Goal: Information Seeking & Learning: Learn about a topic

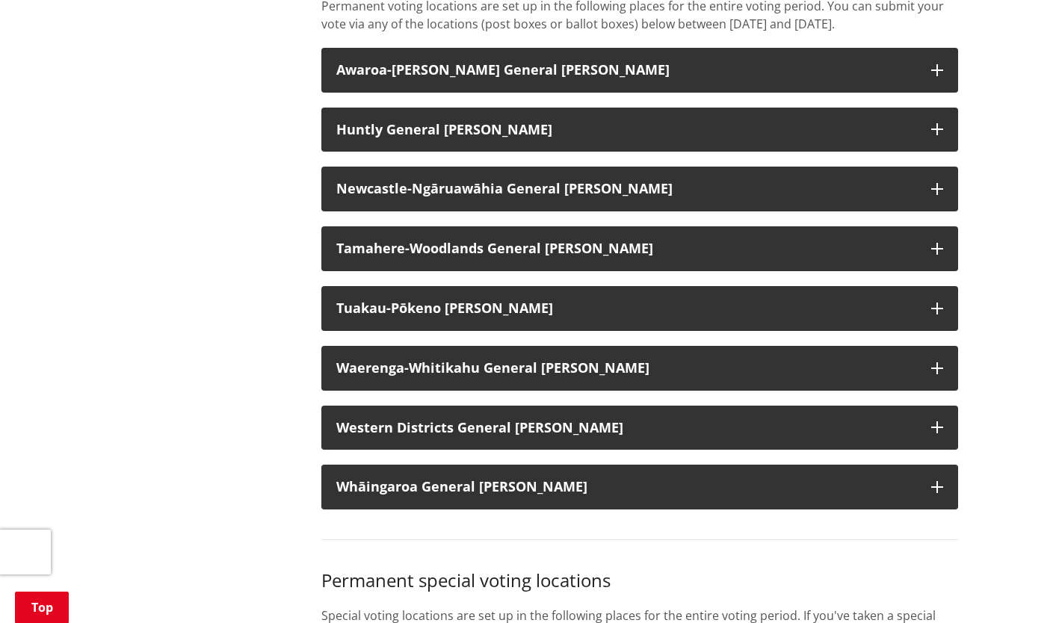
scroll to position [1271, 0]
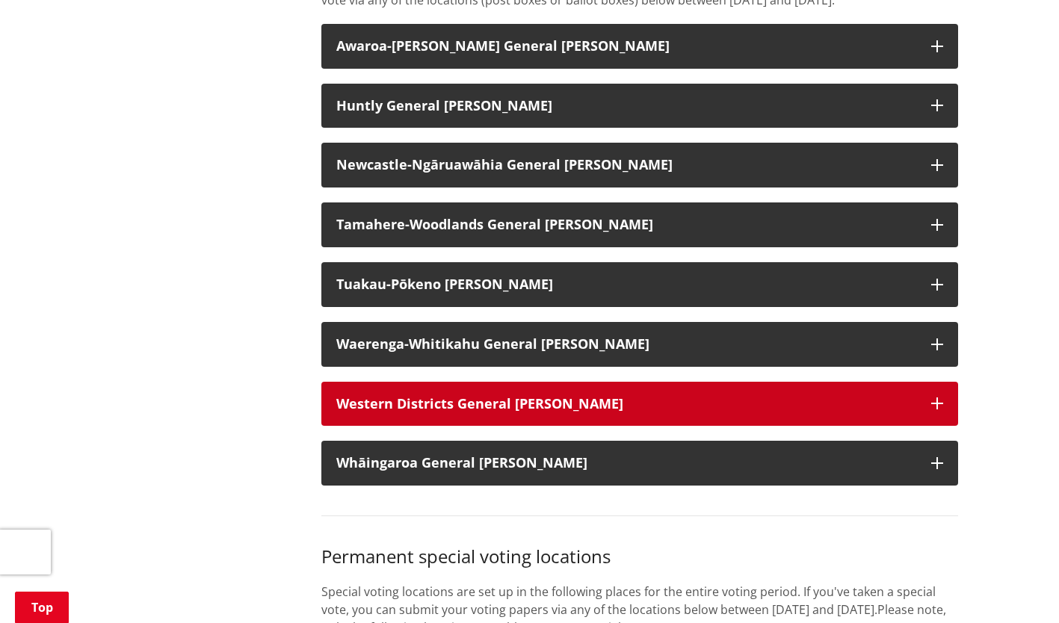
click at [398, 413] on strong "Western Districts General Ward" at bounding box center [479, 404] width 287 height 18
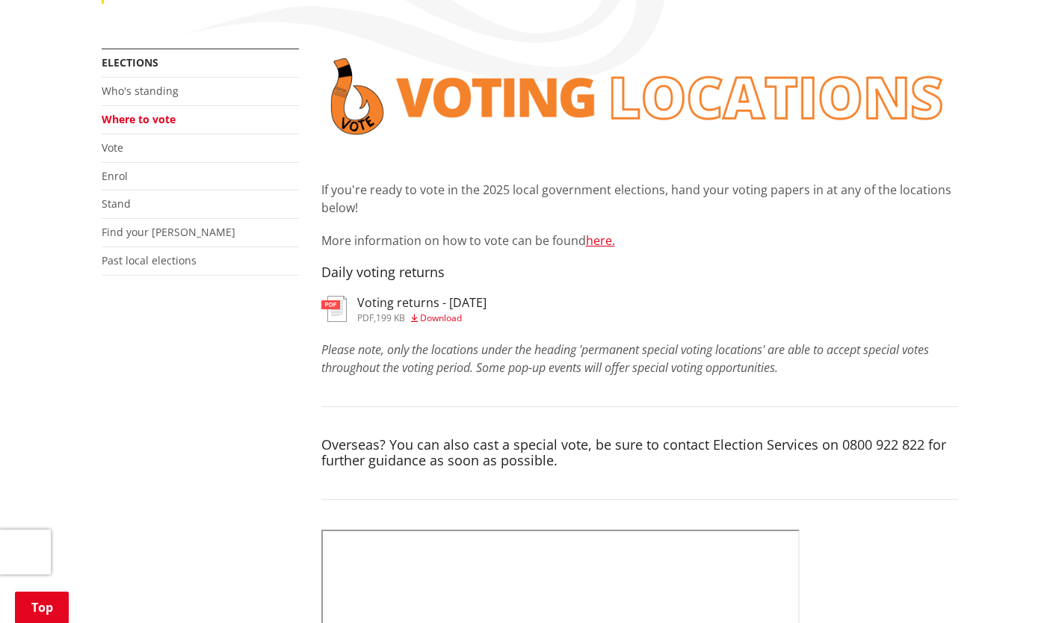
scroll to position [224, 0]
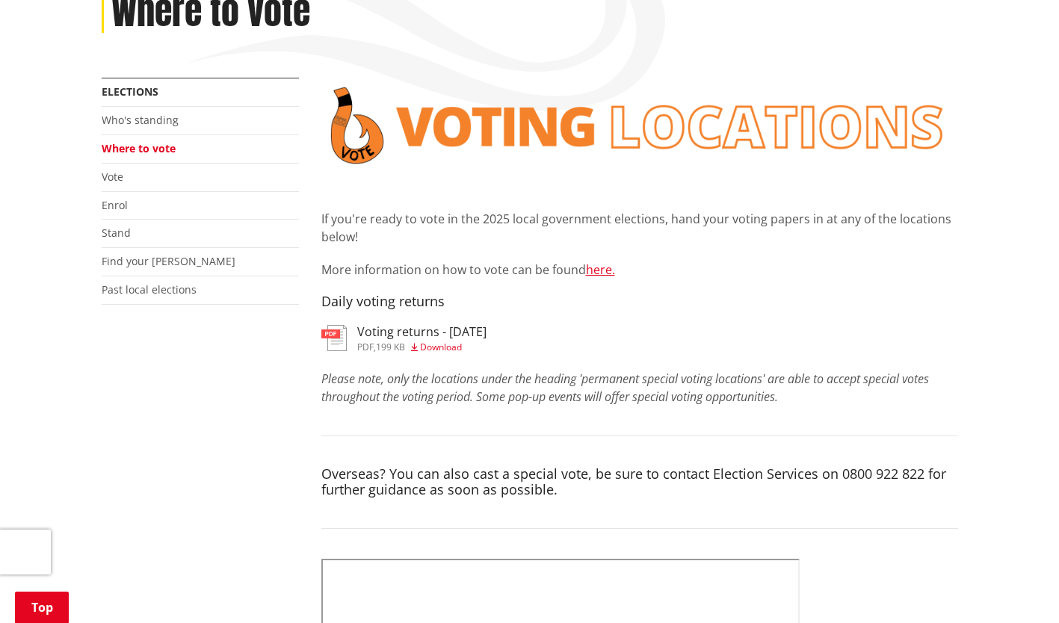
click at [158, 123] on link "Who's standing" at bounding box center [140, 120] width 77 height 14
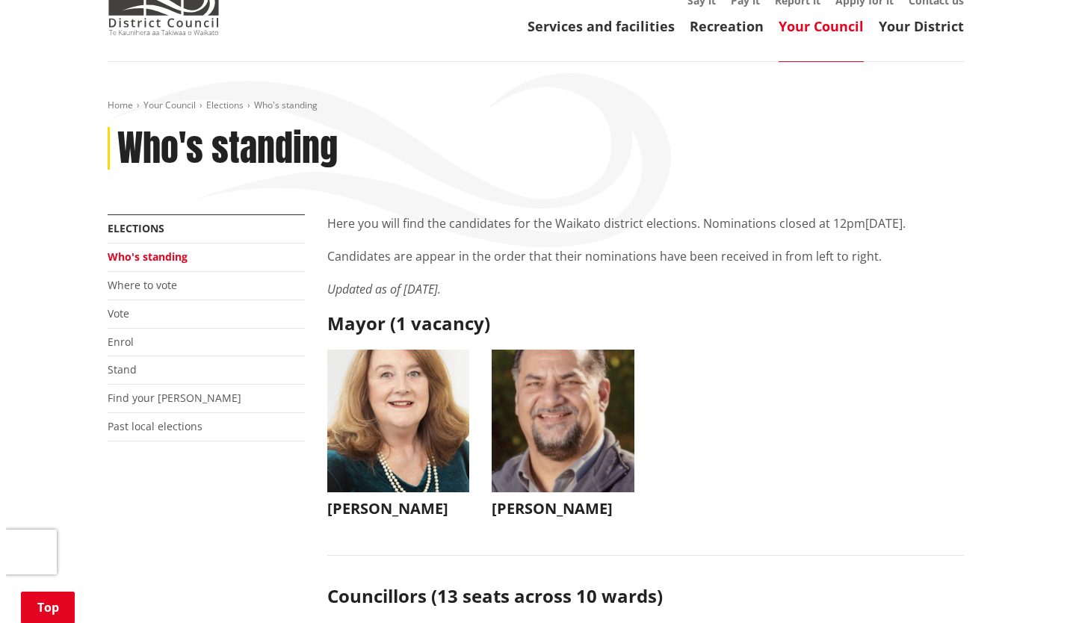
scroll to position [299, 0]
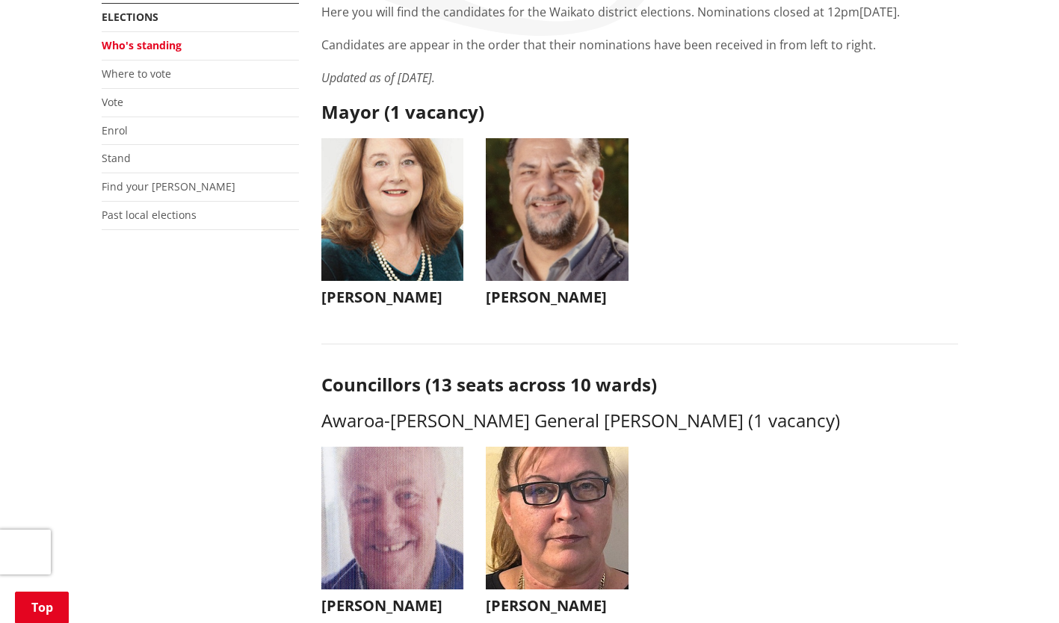
click at [380, 215] on img "button" at bounding box center [392, 209] width 143 height 143
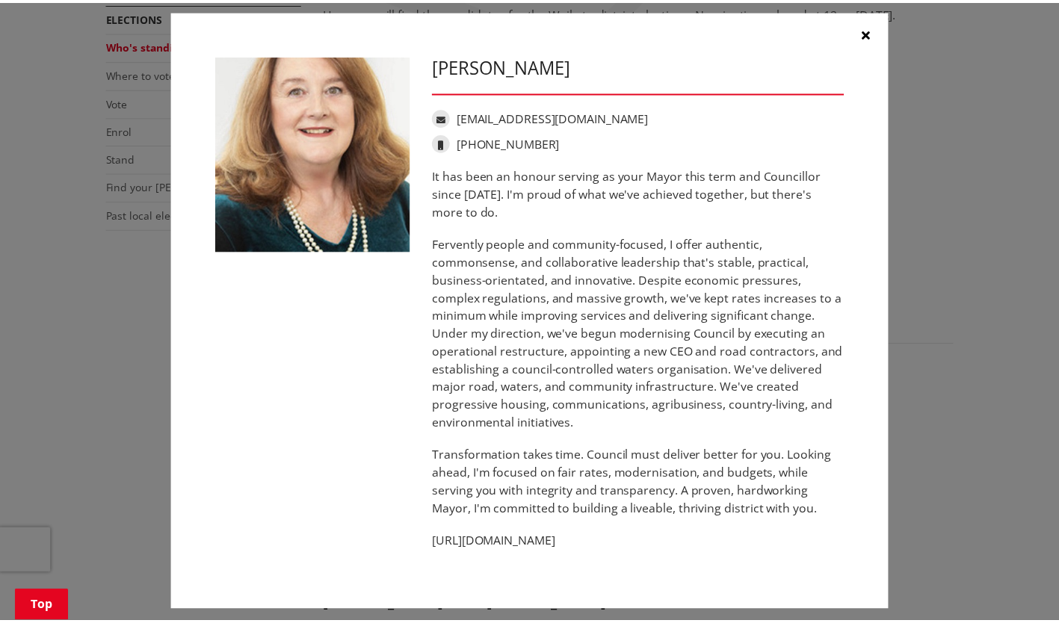
scroll to position [23, 0]
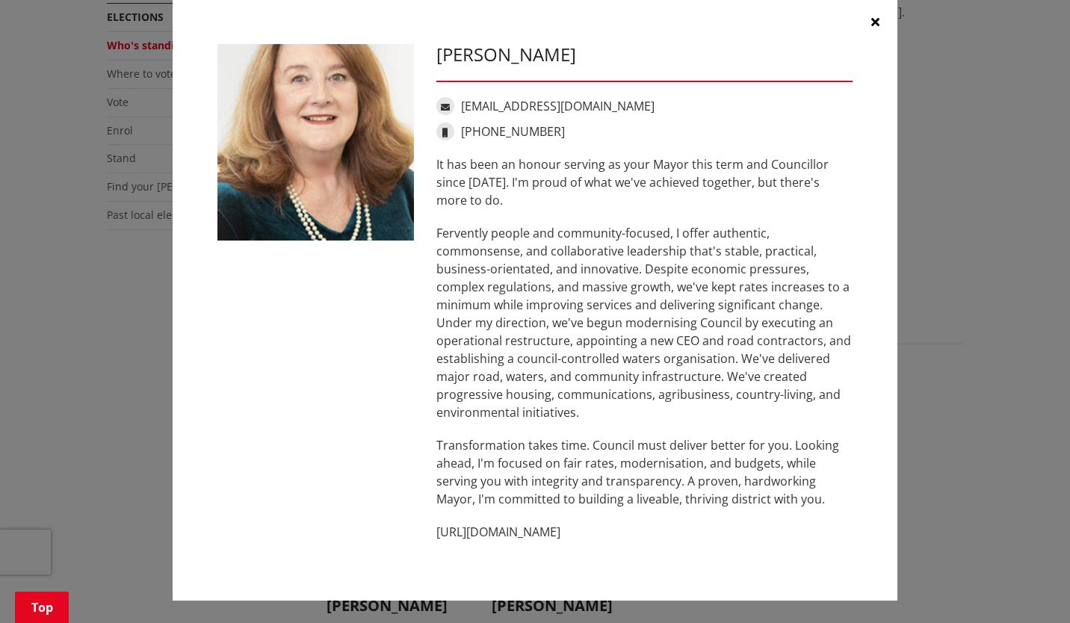
click at [872, 19] on icon "button" at bounding box center [876, 22] width 8 height 12
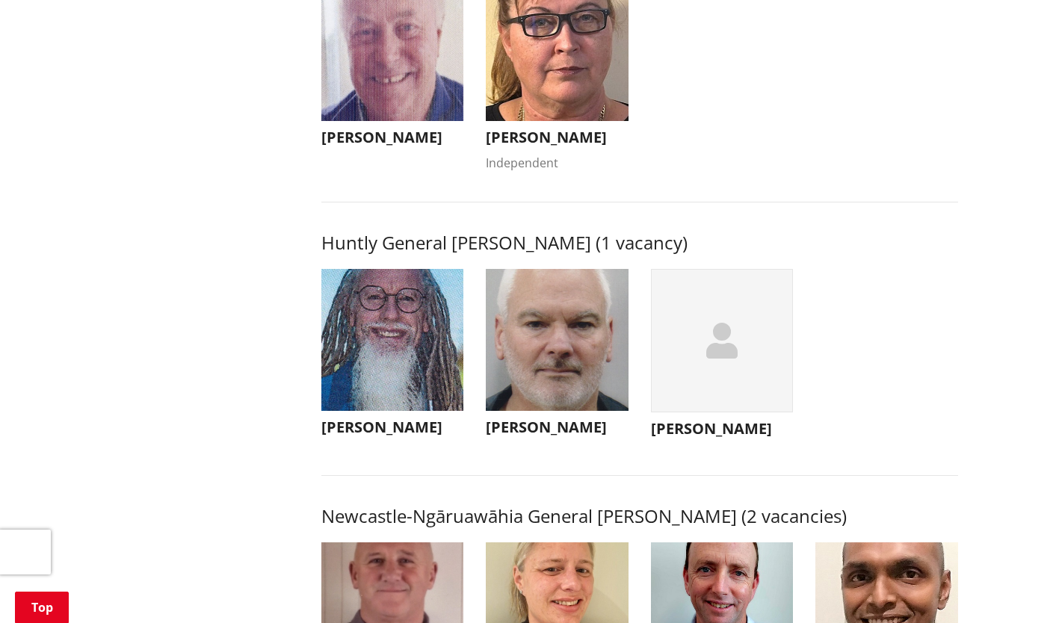
scroll to position [822, 0]
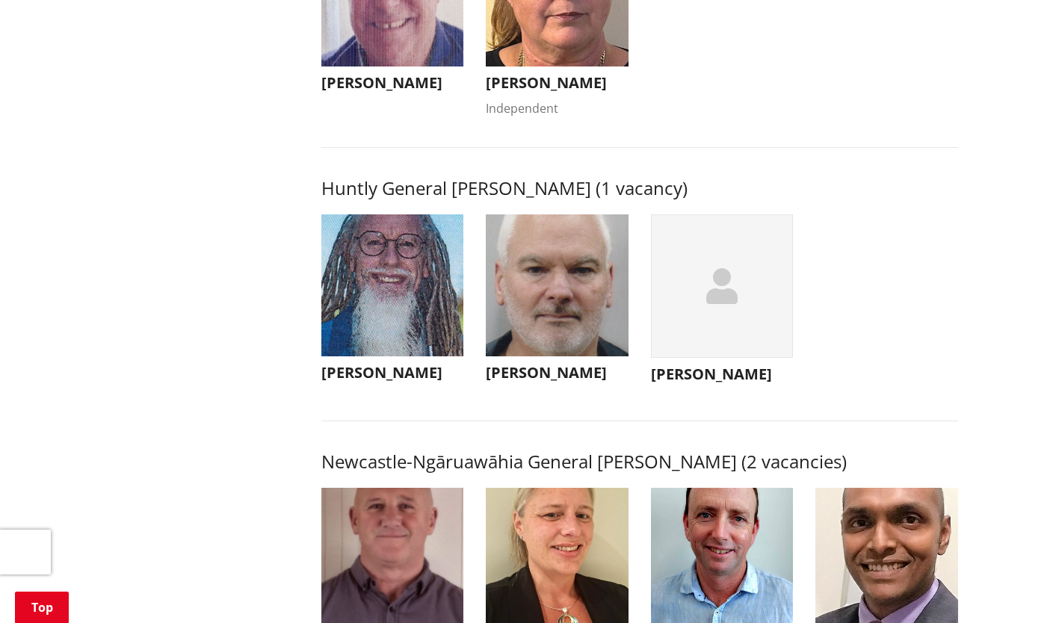
click at [397, 294] on img "button" at bounding box center [392, 286] width 143 height 143
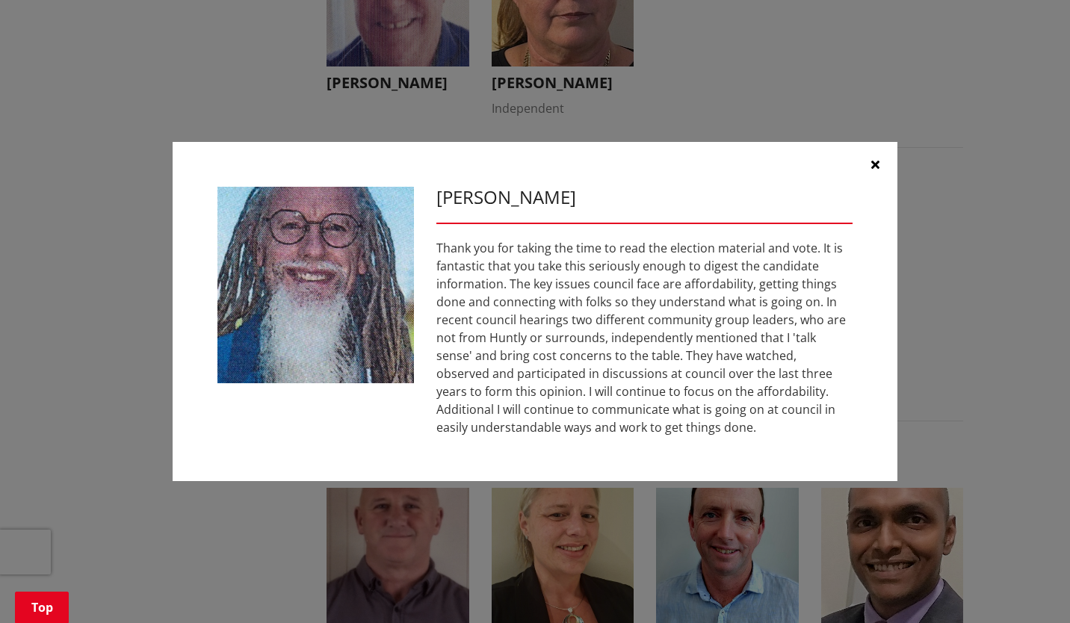
click at [877, 160] on icon "button" at bounding box center [876, 164] width 8 height 12
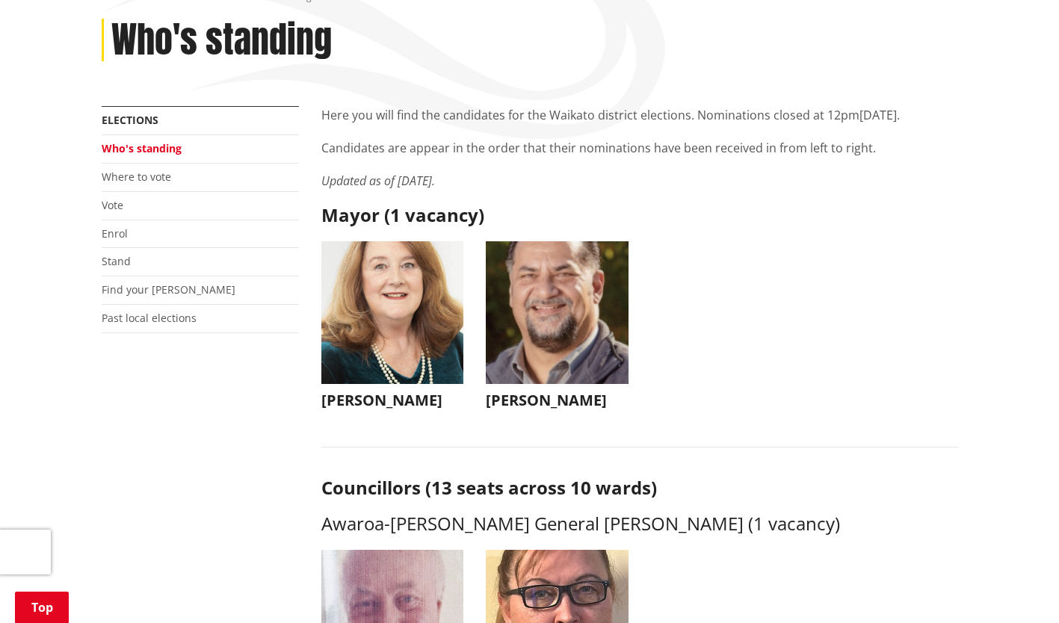
scroll to position [224, 0]
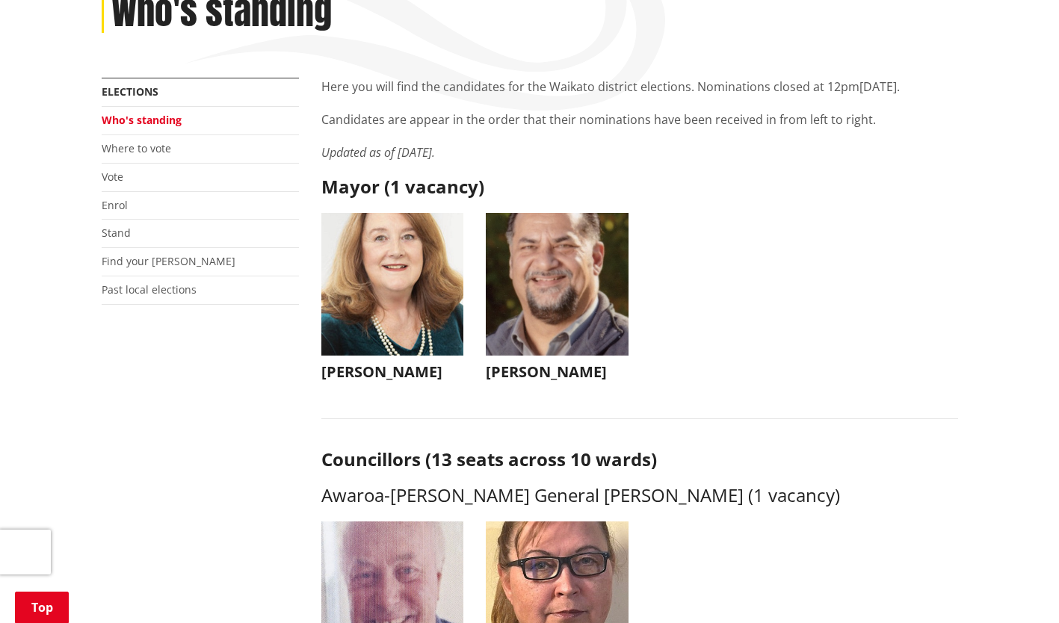
click at [563, 259] on img "button" at bounding box center [557, 284] width 143 height 143
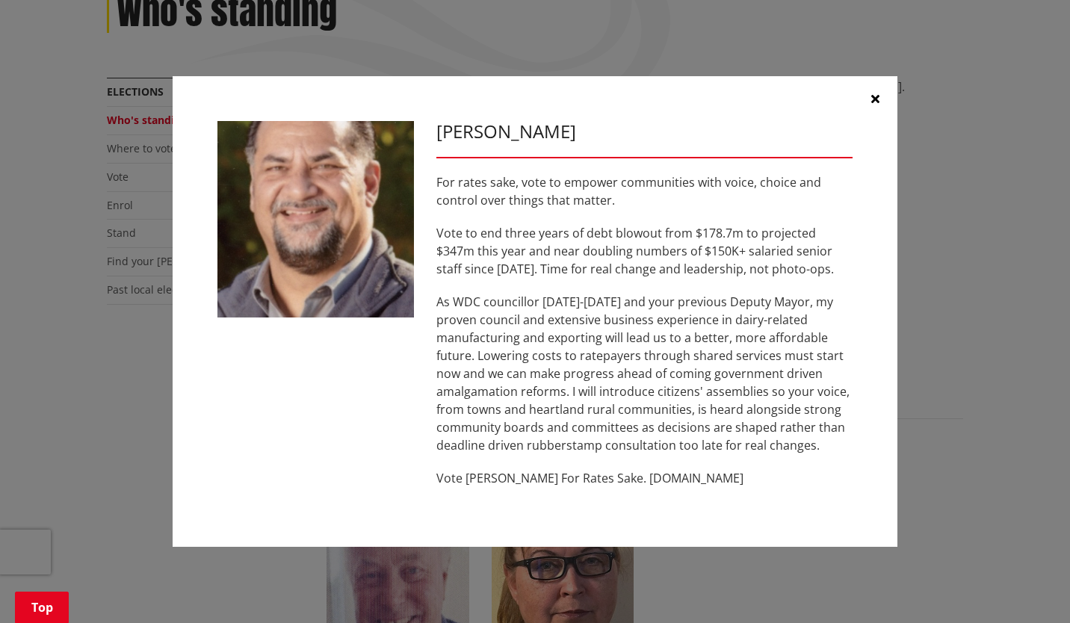
click at [881, 94] on button "button" at bounding box center [875, 98] width 45 height 45
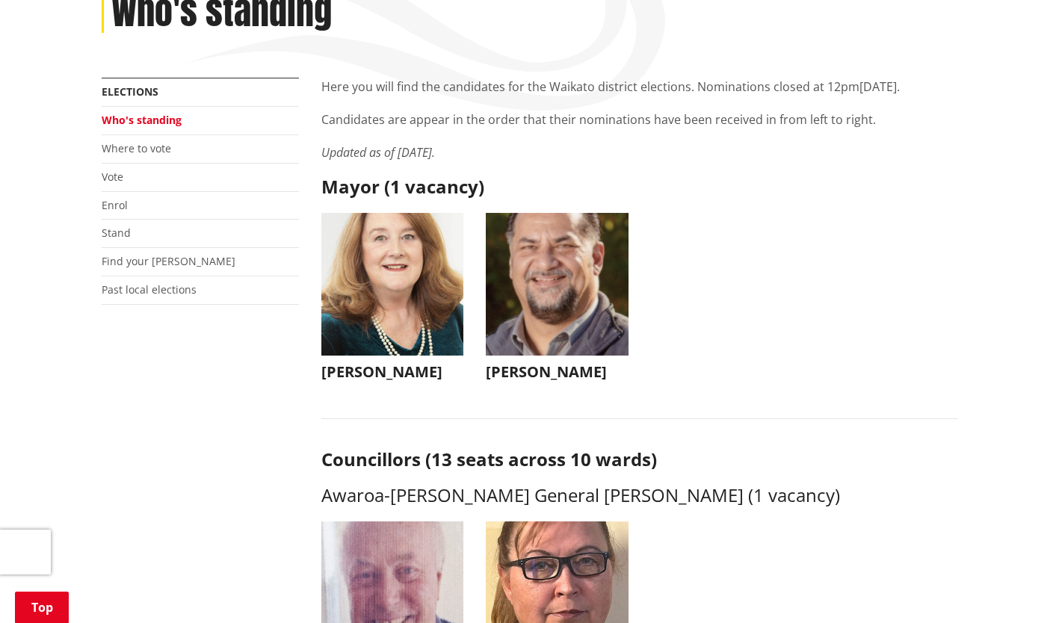
drag, startPoint x: 573, startPoint y: 374, endPoint x: 484, endPoint y: 371, distance: 89.7
click at [484, 371] on li "[PERSON_NAME] [PERSON_NAME] For rates sake, vote to empower communities with vo…" at bounding box center [557, 301] width 165 height 176
